Goal: Share content

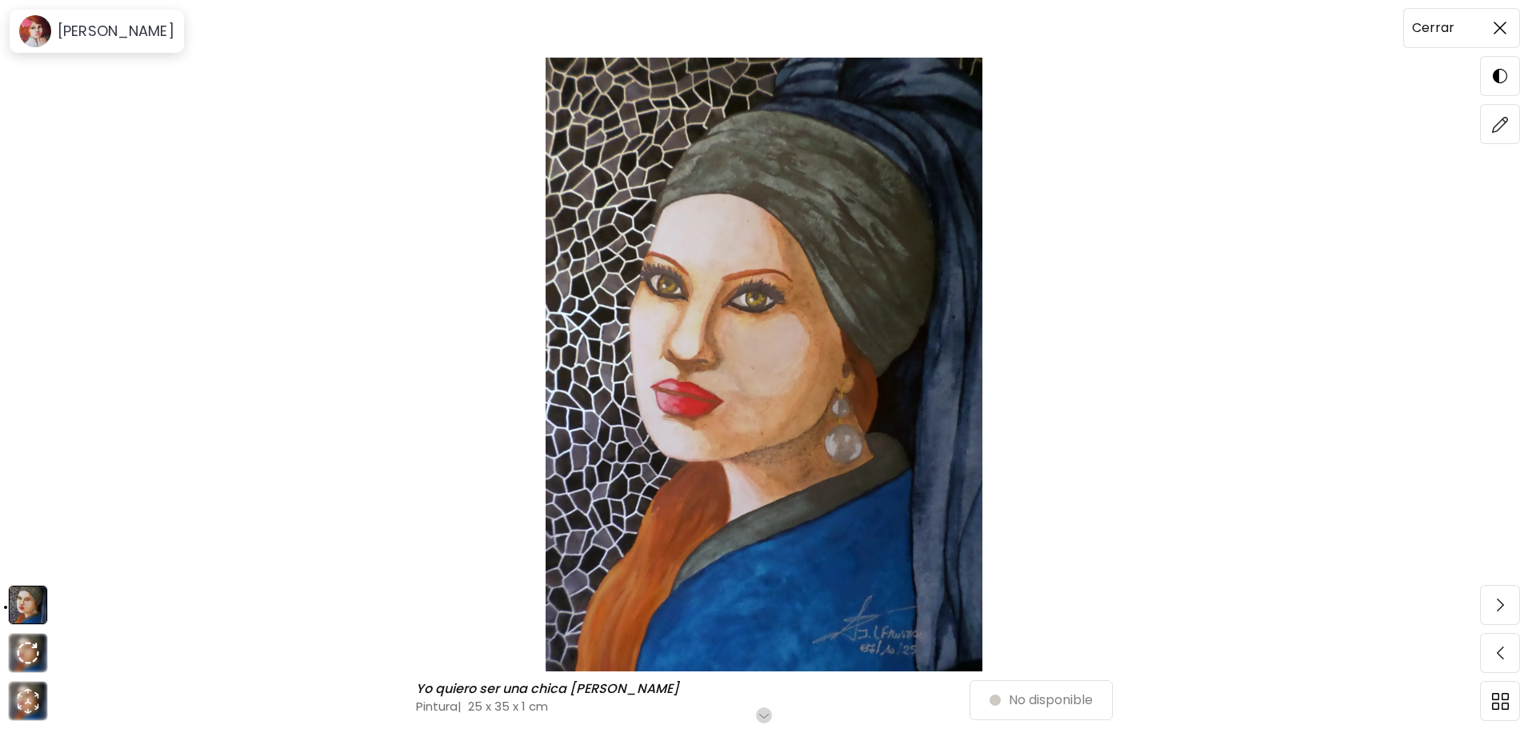
click at [1491, 38] on span at bounding box center [1501, 28] width 34 height 34
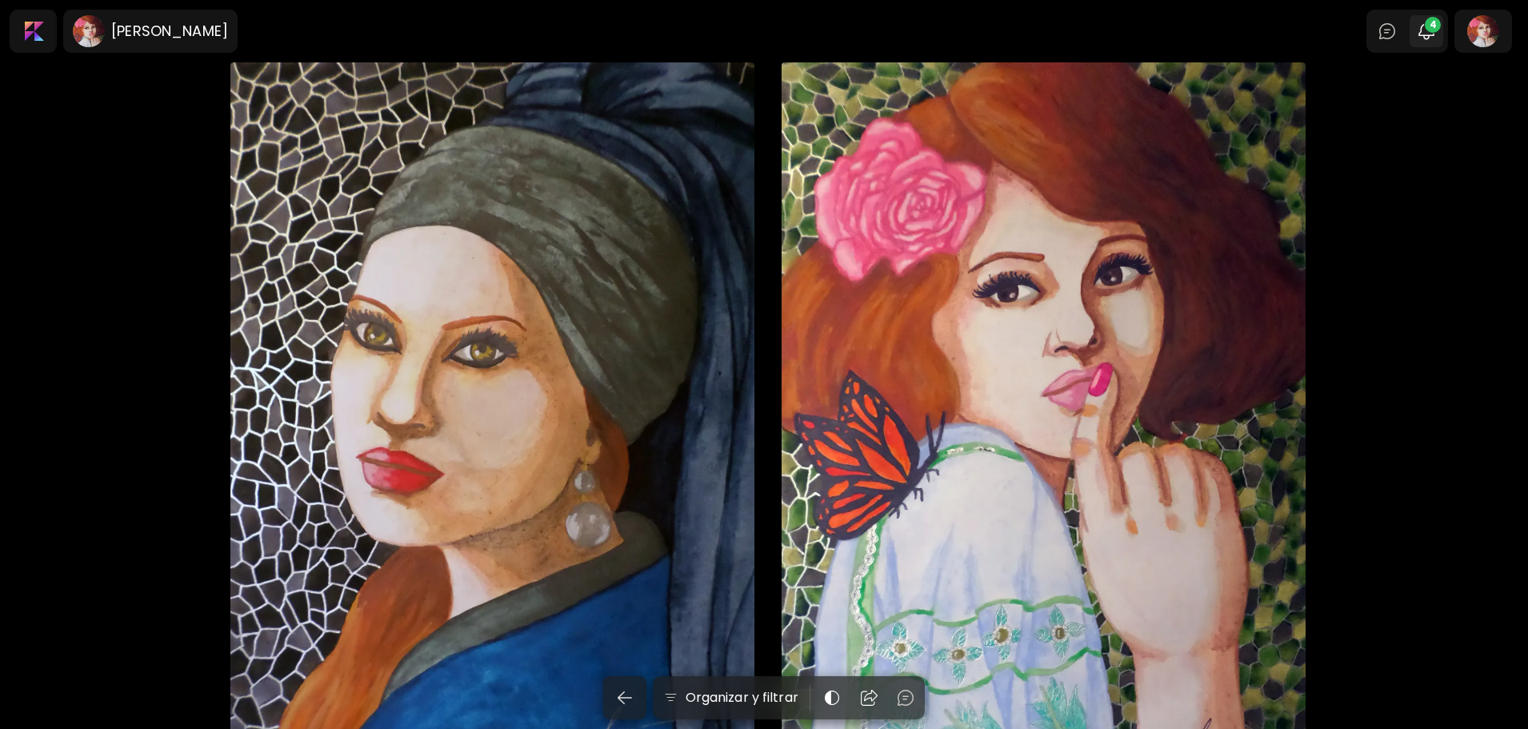
click at [1436, 34] on img "button" at bounding box center [1426, 31] width 19 height 19
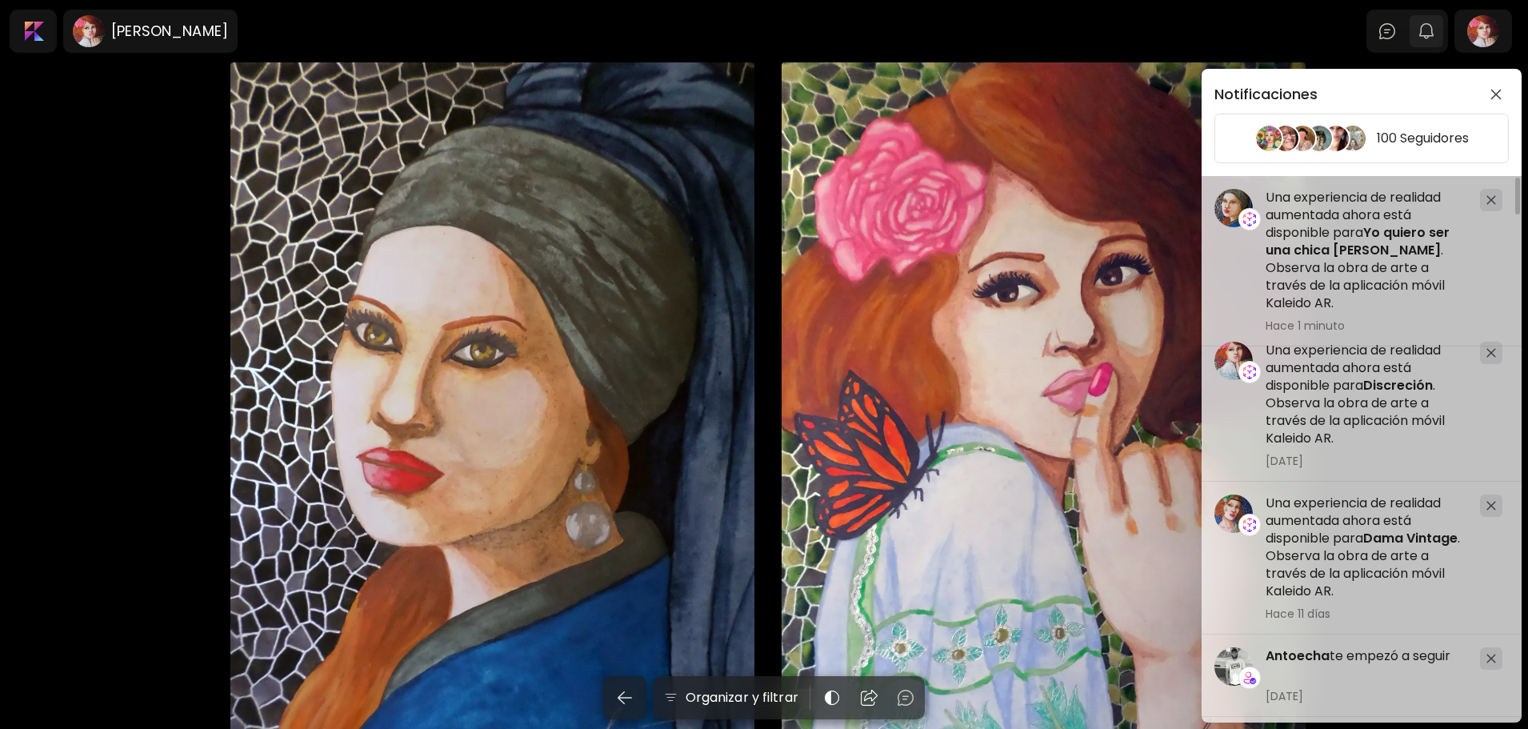
click at [1444, 34] on div "Notificaciones 100 Seguidores ¡Estás entre los 6 primeros reconocimientos de [P…" at bounding box center [764, 364] width 1528 height 729
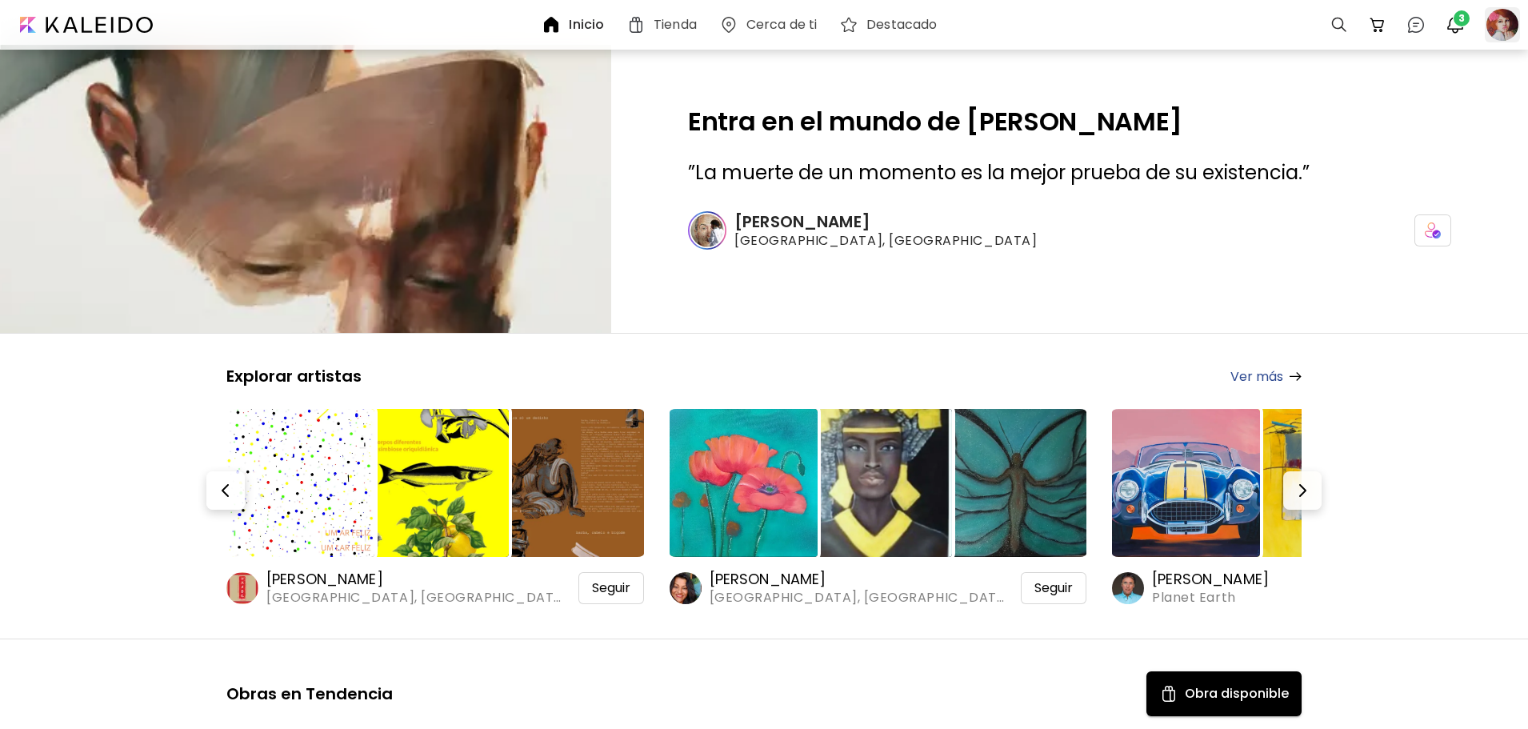
click at [1493, 27] on div at bounding box center [1502, 24] width 35 height 35
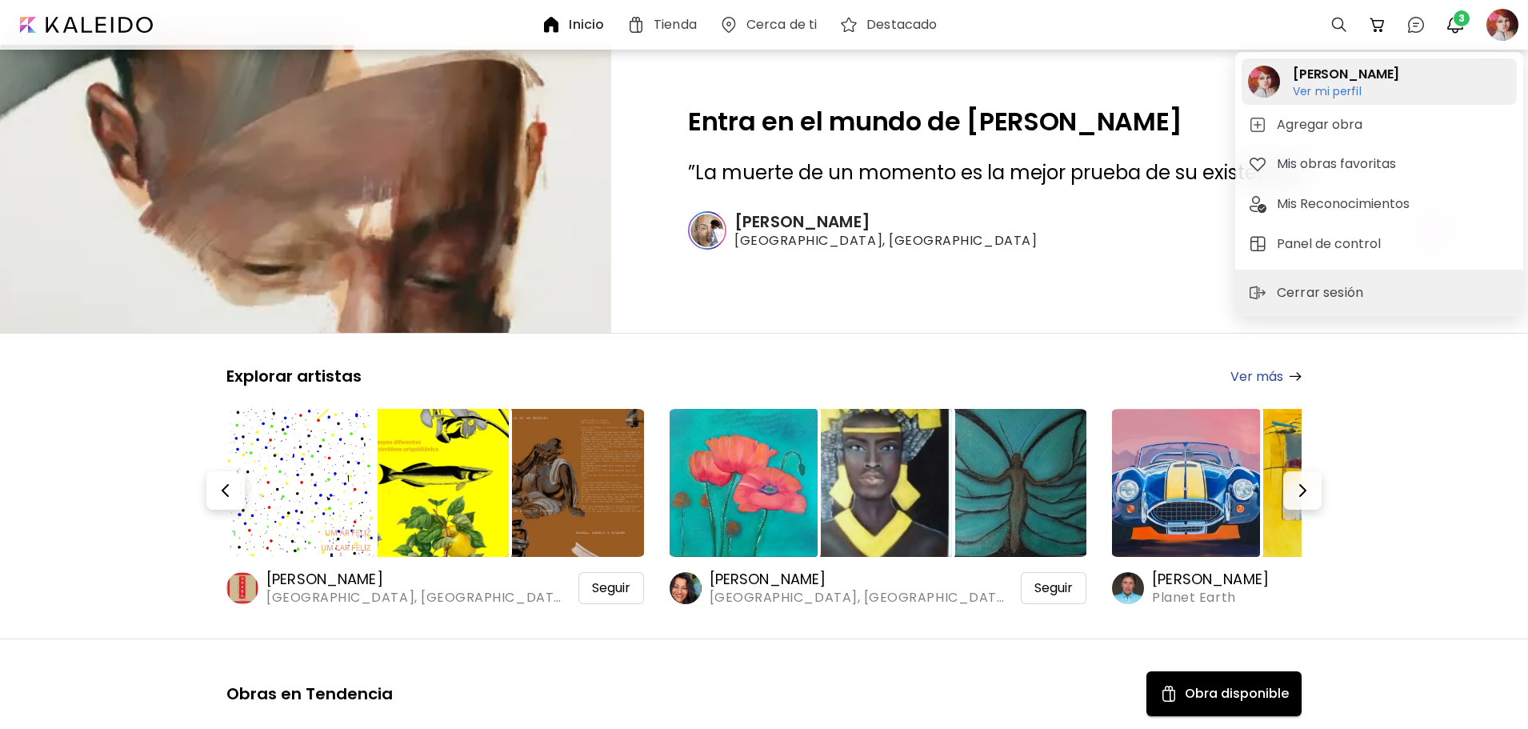
click at [1399, 88] on div "Jesica Frustaci Ver mi perfil Ver mi perfil" at bounding box center [1379, 81] width 275 height 46
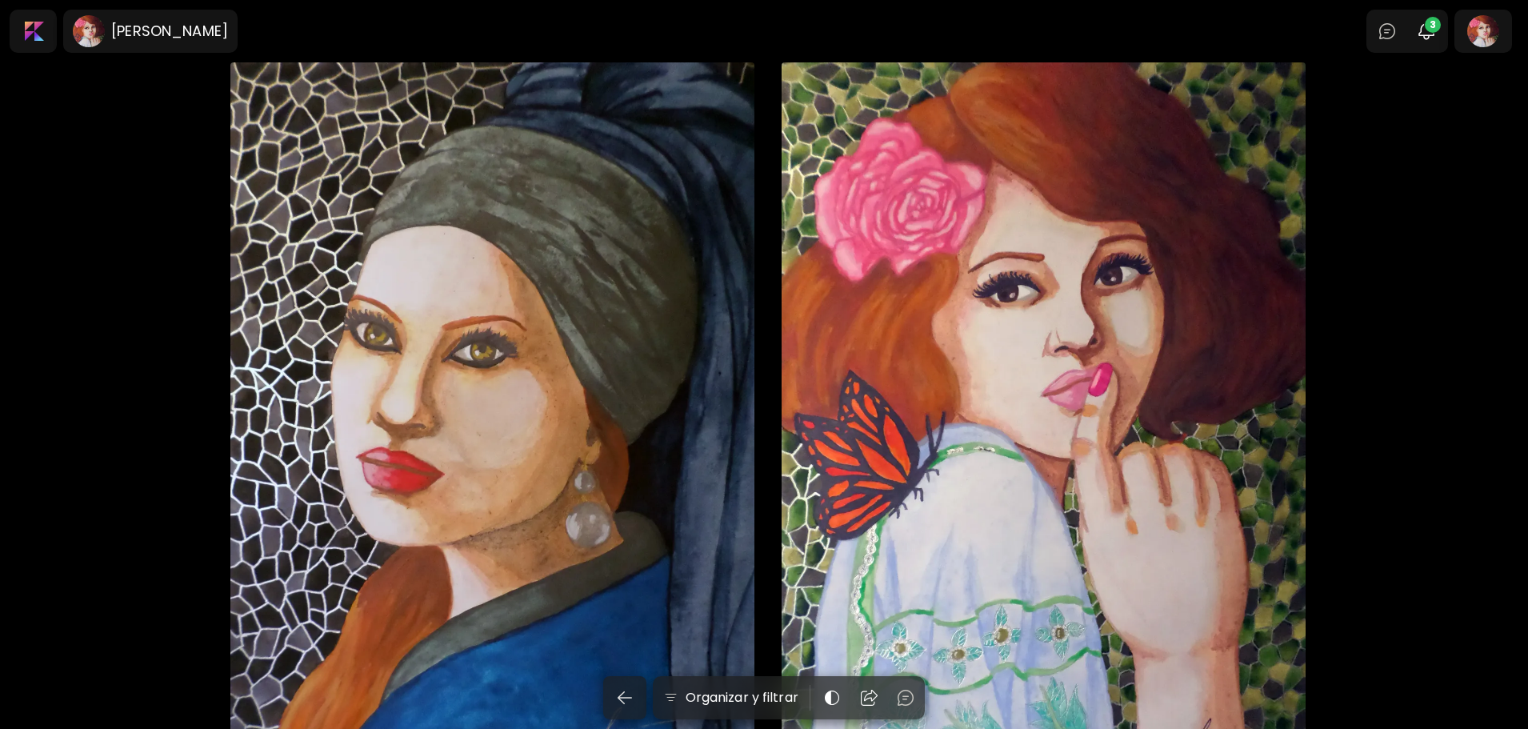
click at [638, 381] on div "Yo quiero ser una chica Vermeer 25 x 35 cm" at bounding box center [492, 429] width 524 height 735
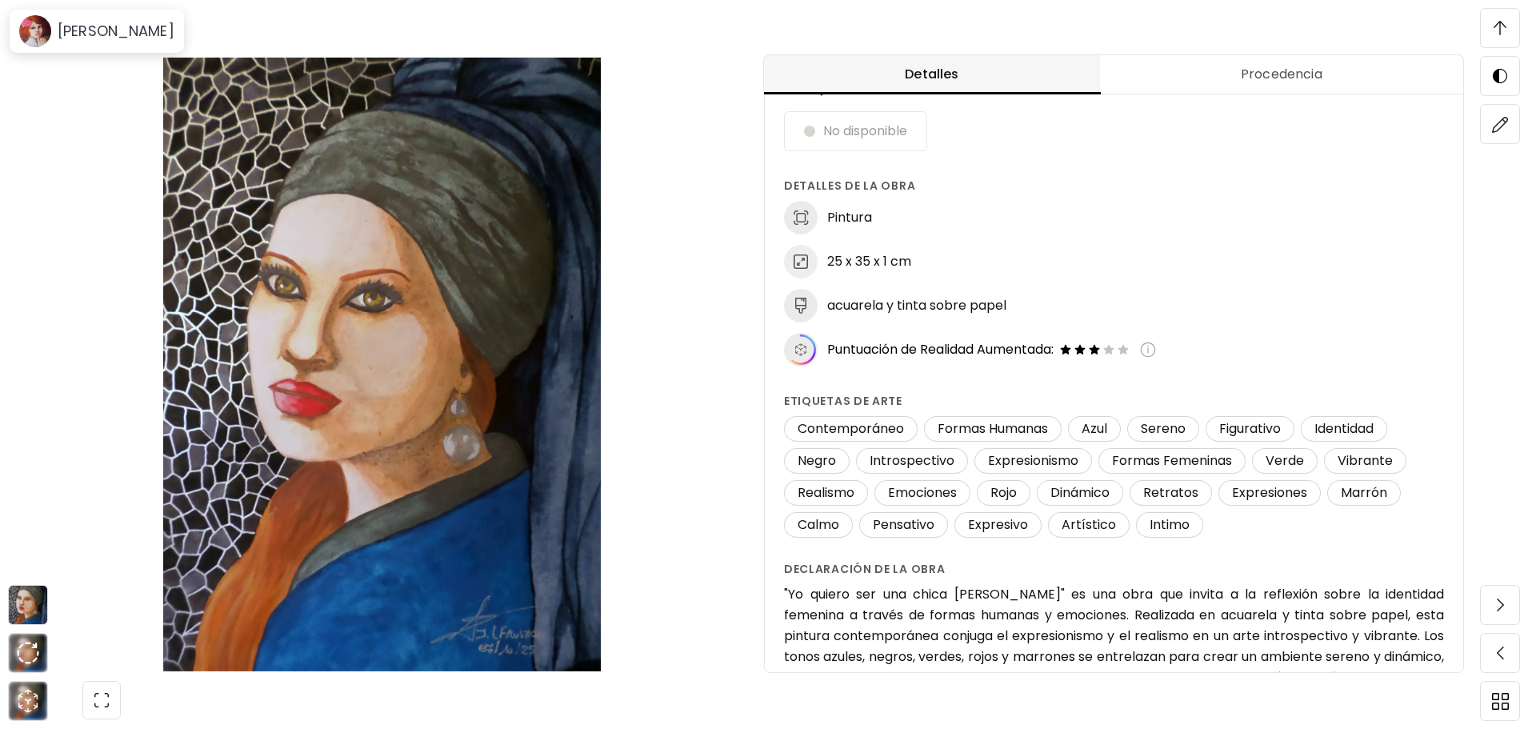
scroll to position [107, 0]
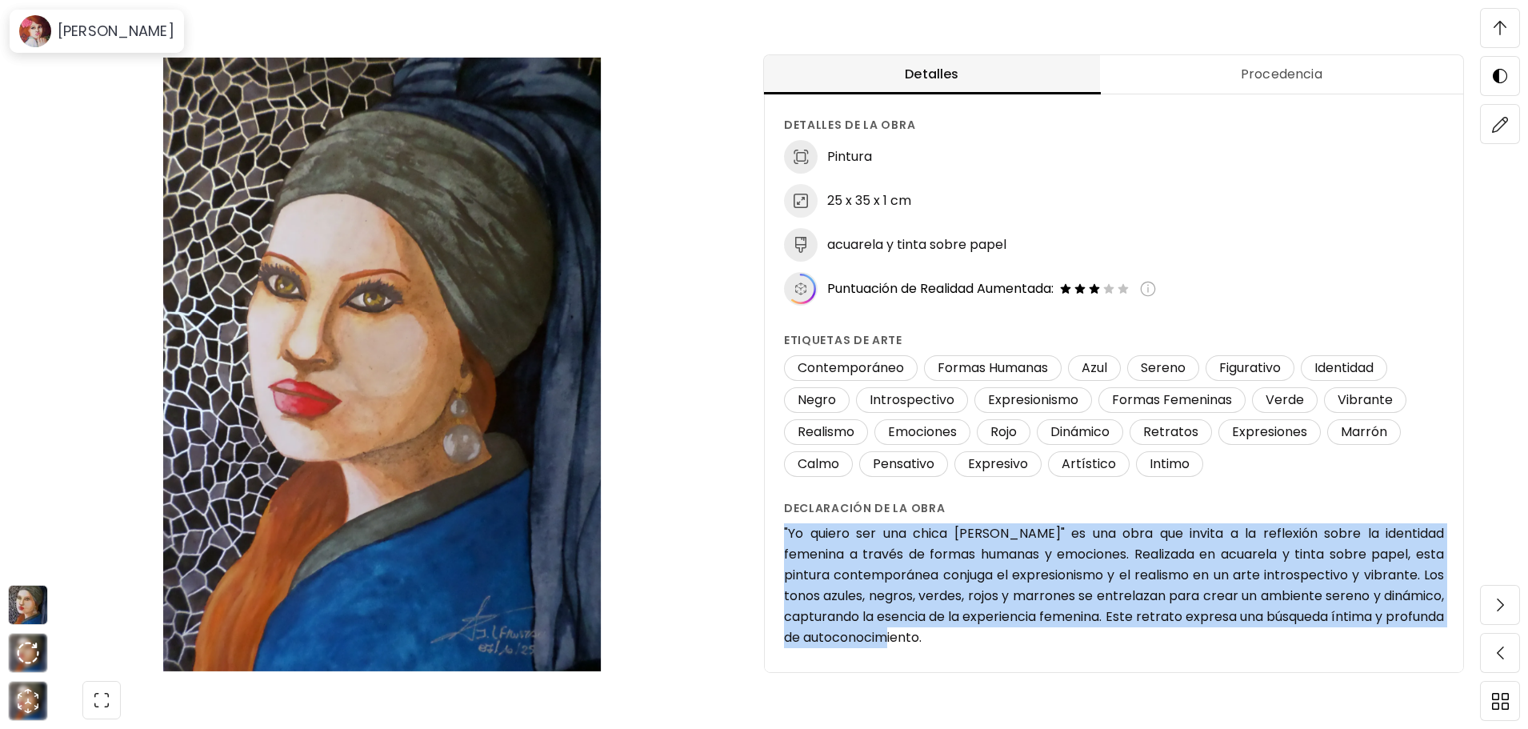
drag, startPoint x: 1000, startPoint y: 640, endPoint x: 788, endPoint y: 535, distance: 236.9
click at [788, 535] on h6 ""Yo quiero ser una chica [PERSON_NAME]" es una obra que invita a la reflexión s…" at bounding box center [1114, 585] width 660 height 125
copy h6 ""Yo quiero ser una chica [PERSON_NAME]" es una obra que invita a la reflexión s…"
